Goal: Task Accomplishment & Management: Manage account settings

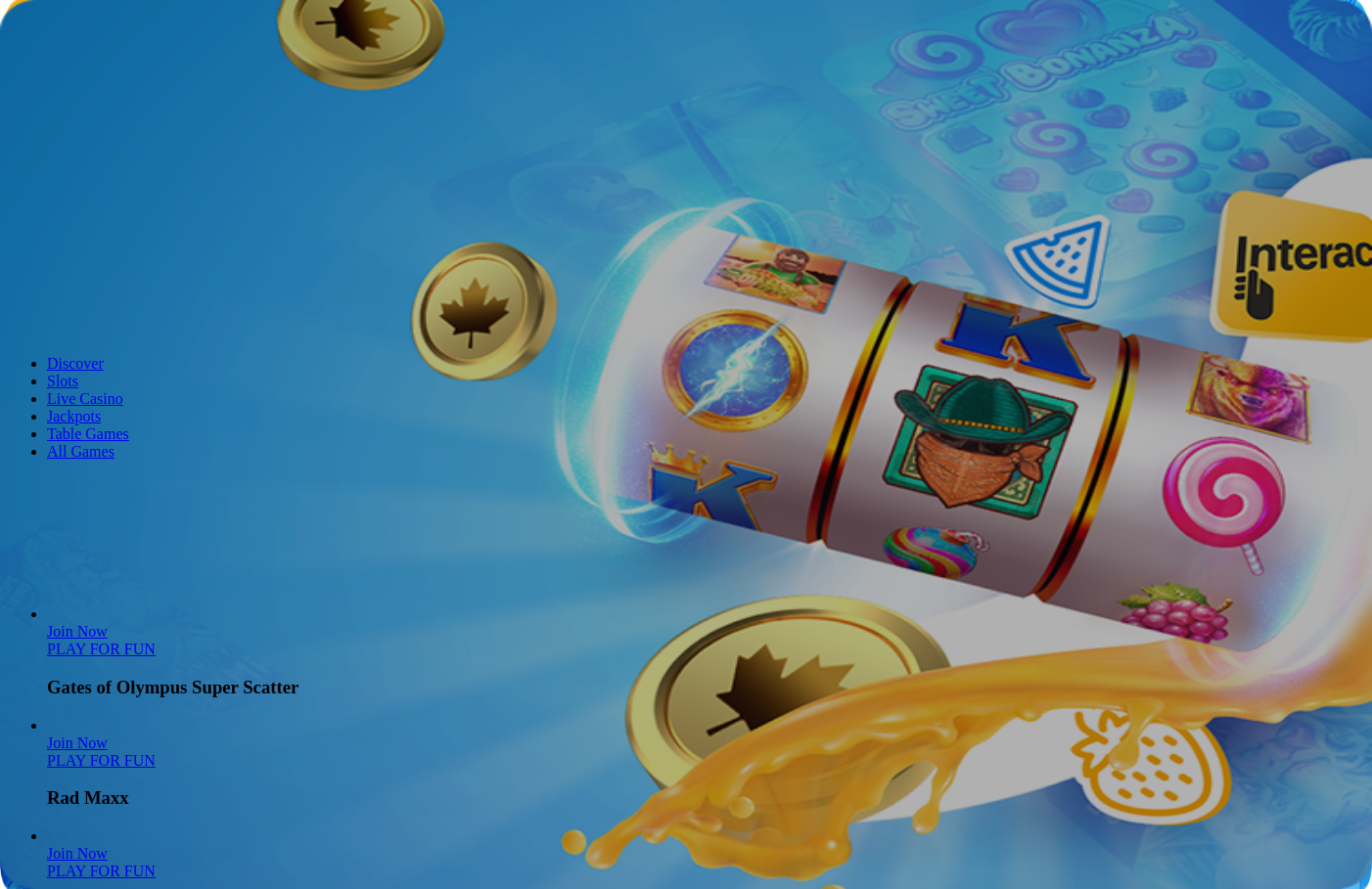
click at [102, 78] on span "Log in" at bounding box center [102, 71] width 35 height 15
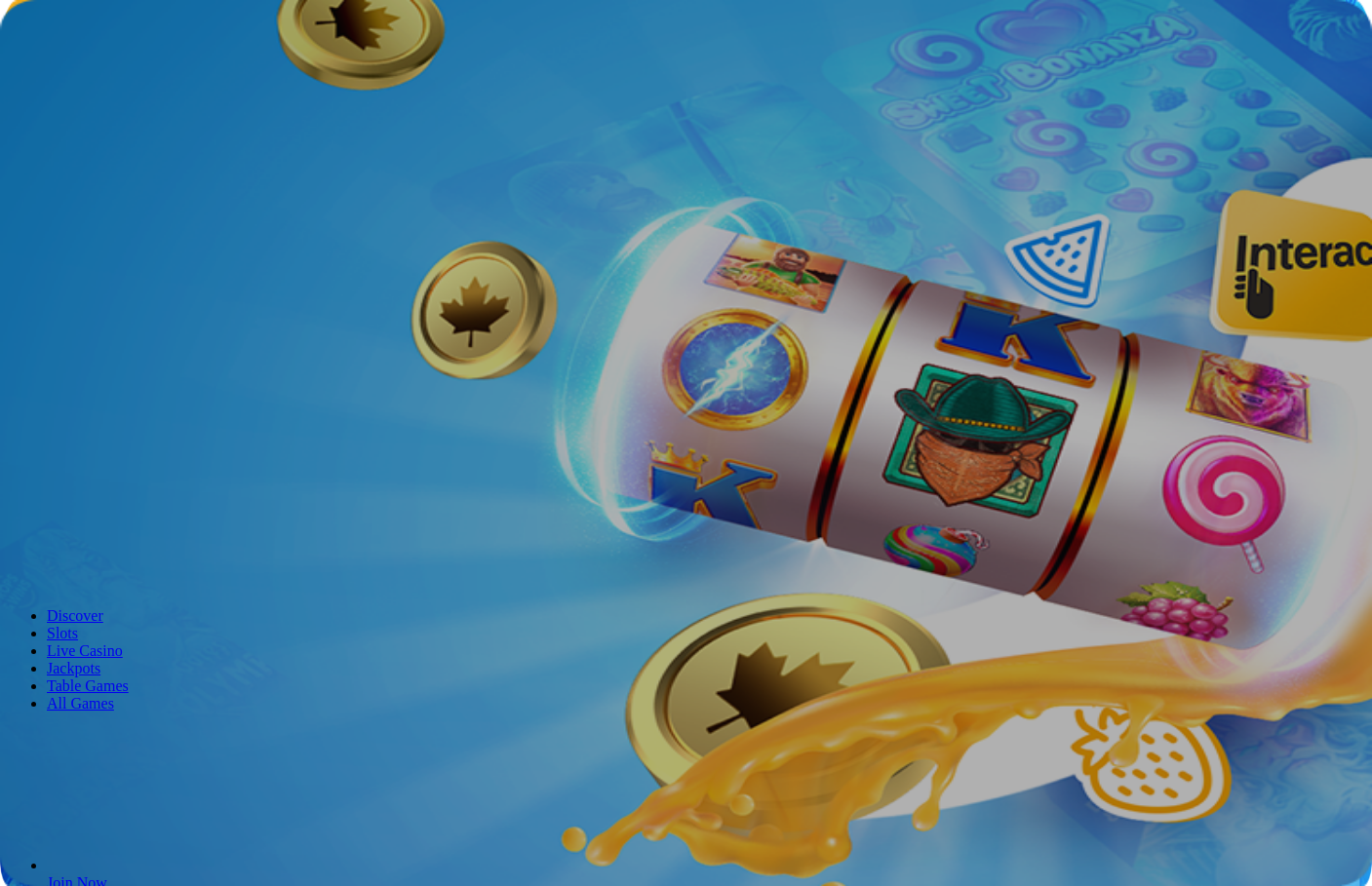
click at [146, 284] on input "email" at bounding box center [77, 294] width 138 height 20
type input "**********"
click at [60, 395] on button "Log In" at bounding box center [34, 405] width 52 height 21
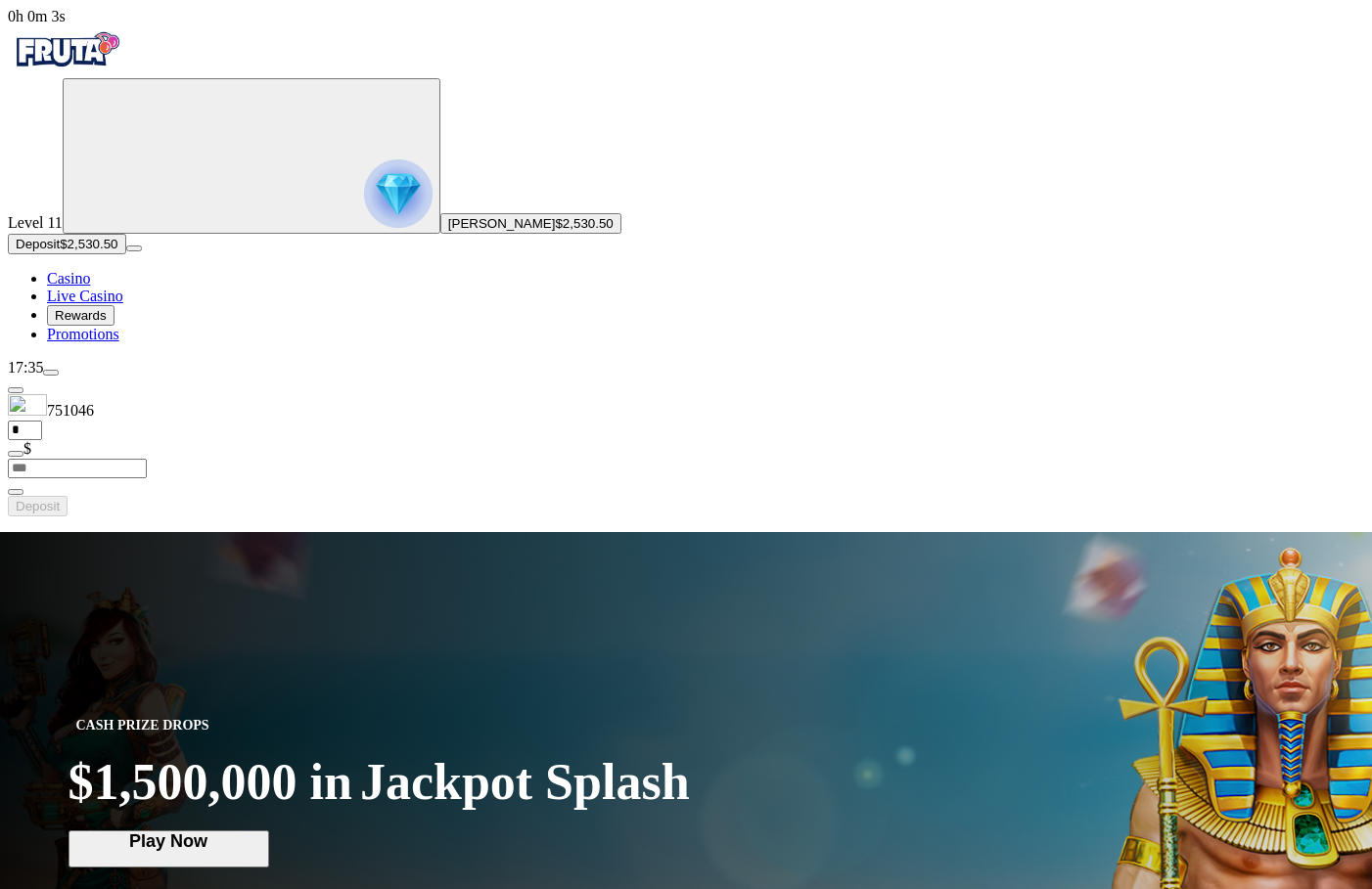
click at [364, 203] on img "Primary" at bounding box center [398, 194] width 69 height 69
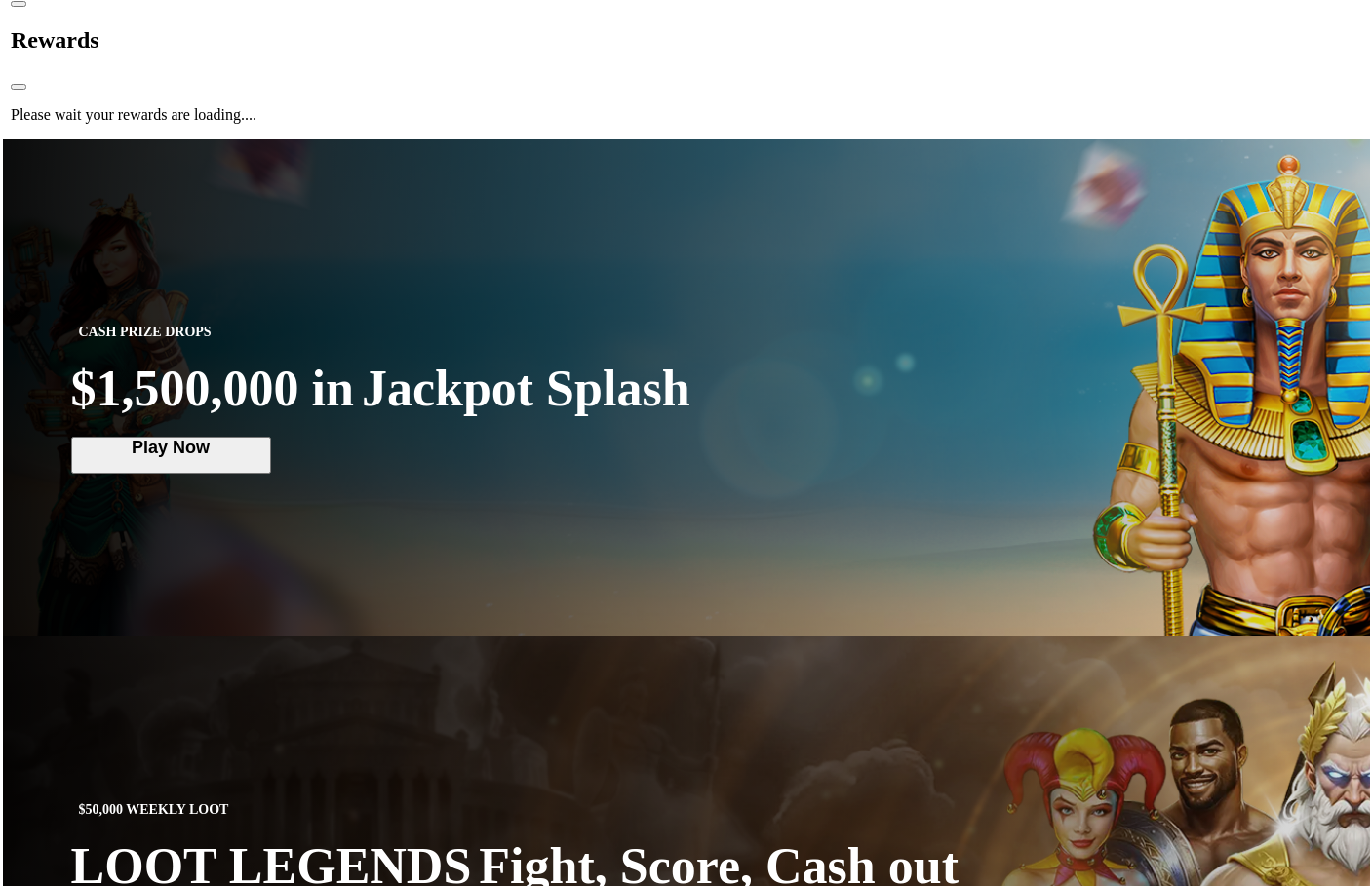
scroll to position [1049, 0]
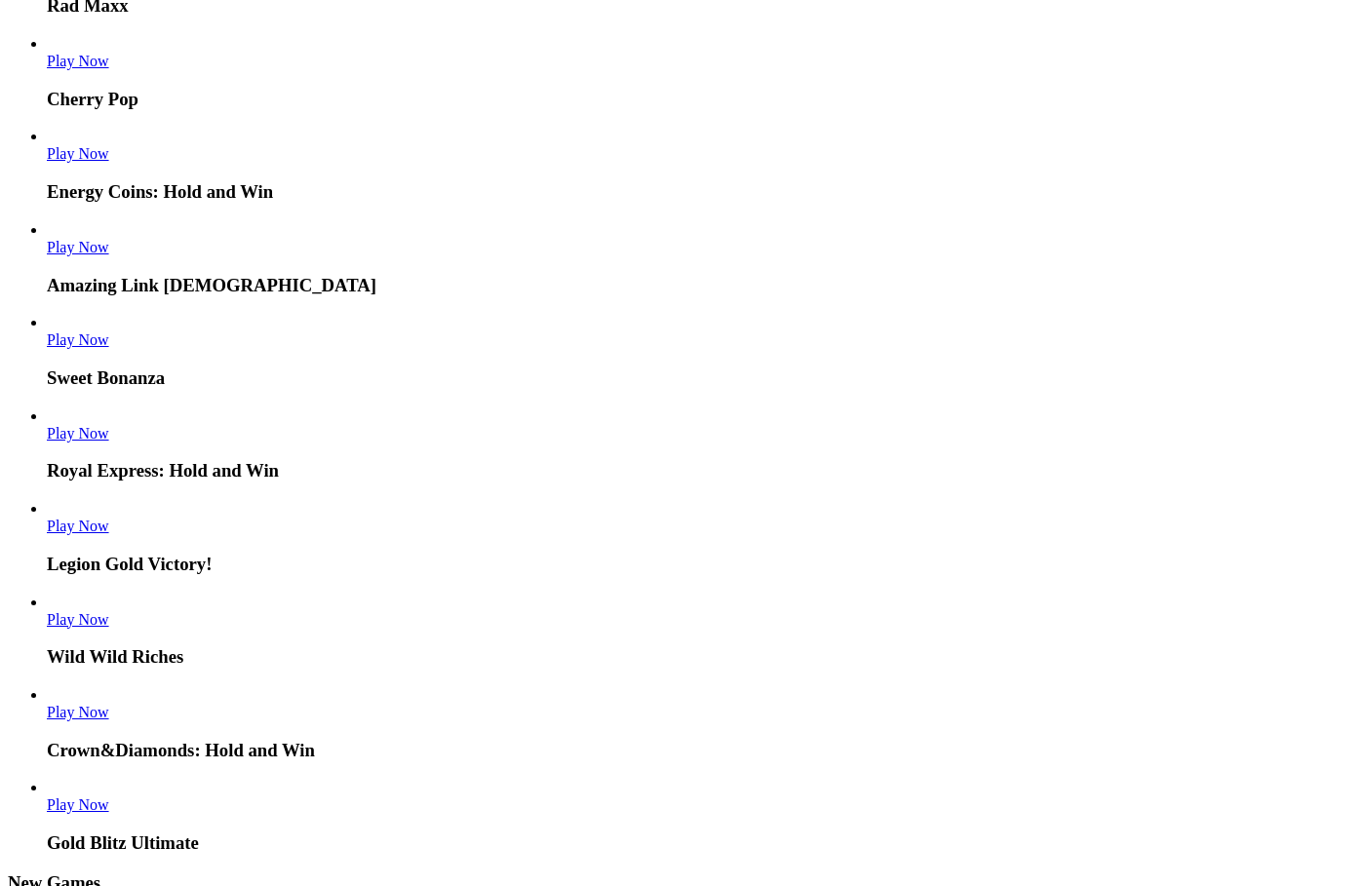
scroll to position [1049, 0]
